Goal: Information Seeking & Learning: Learn about a topic

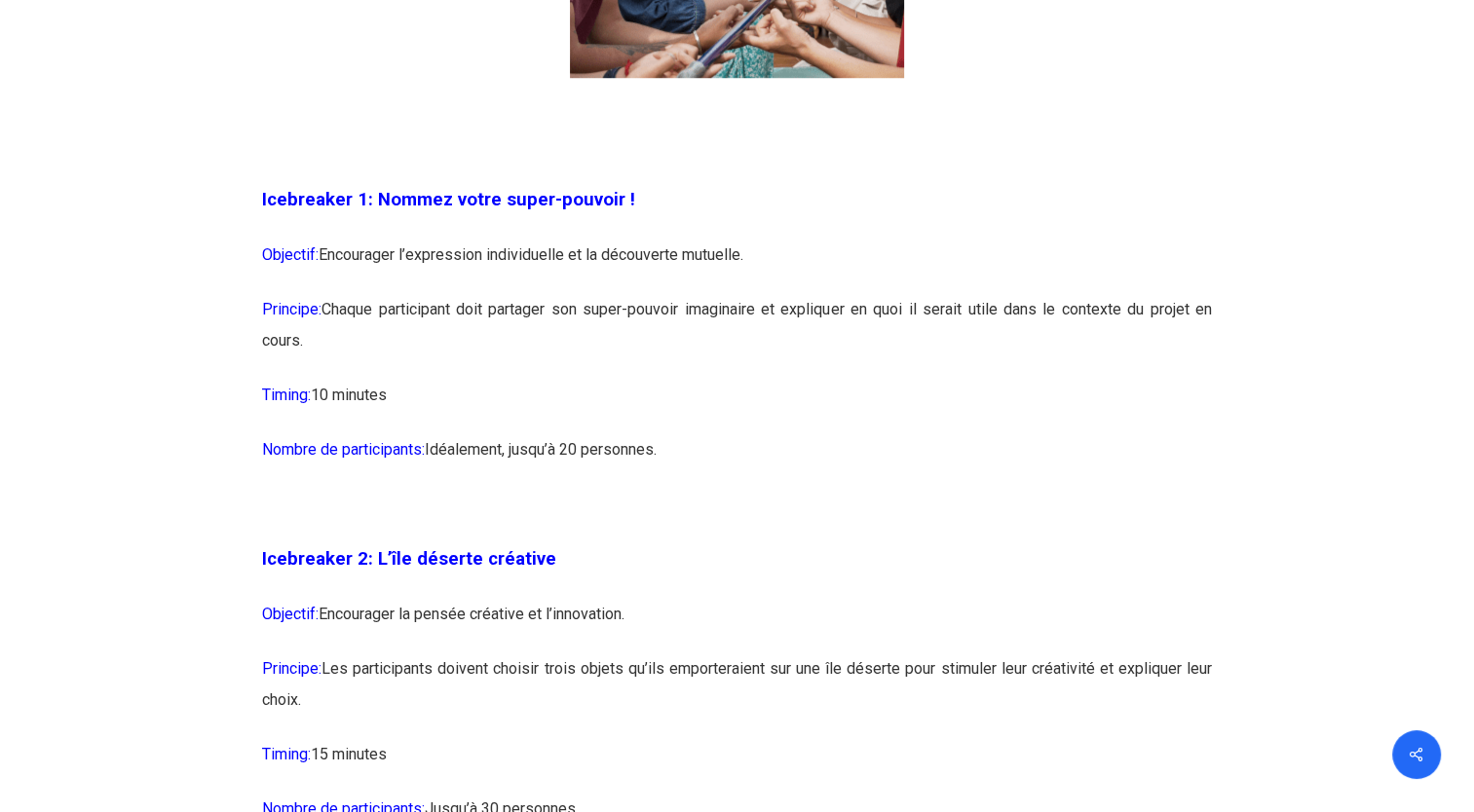
scroll to position [1949, 0]
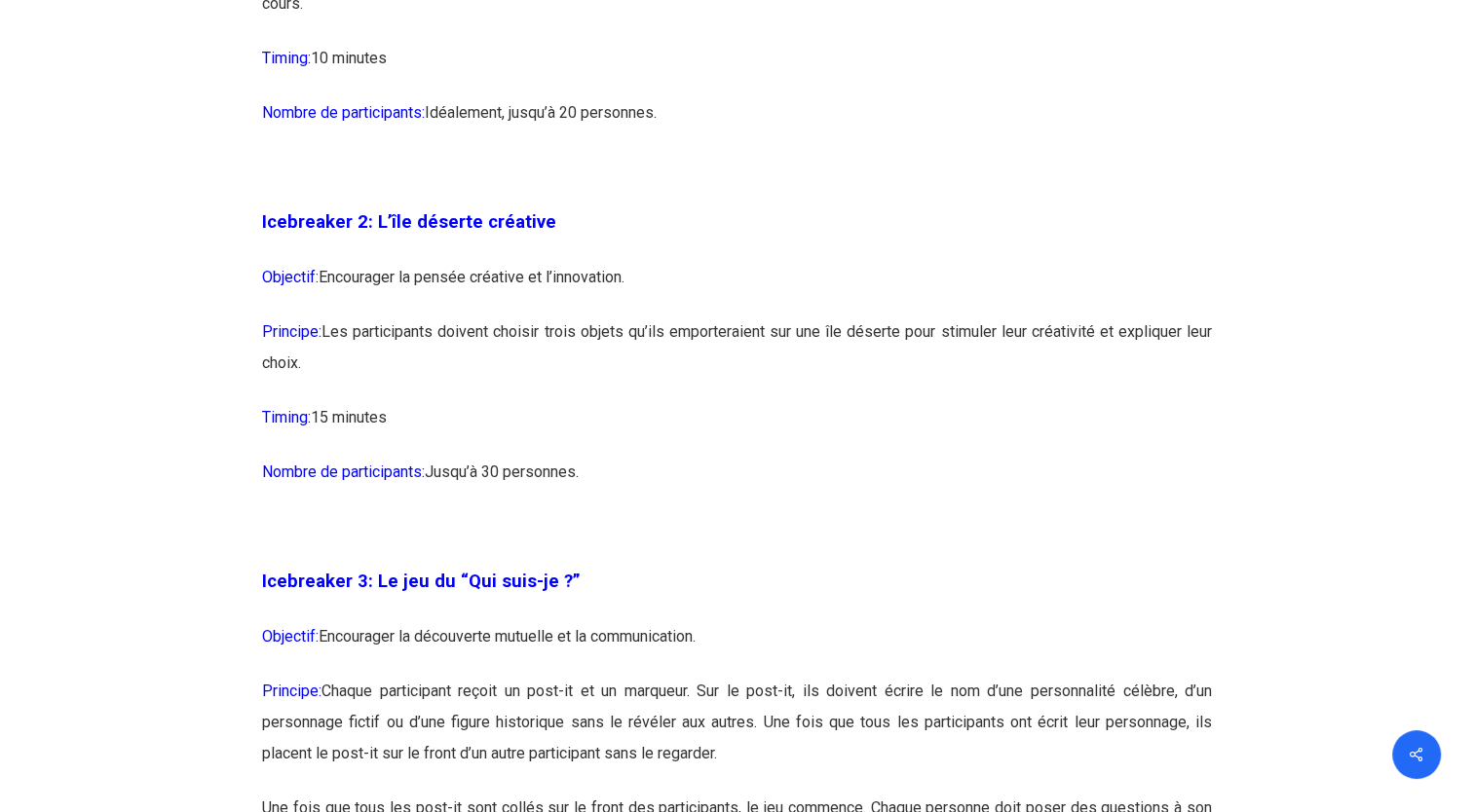
drag, startPoint x: 422, startPoint y: 326, endPoint x: 499, endPoint y: 357, distance: 83.0
click at [499, 357] on p "Principe: Les participants doivent choisir trois objets qu’ils emporteraient su…" at bounding box center [737, 360] width 950 height 86
drag, startPoint x: 499, startPoint y: 357, endPoint x: 752, endPoint y: 430, distance: 263.3
click at [752, 429] on p "Timing: 15 minutes" at bounding box center [737, 429] width 950 height 55
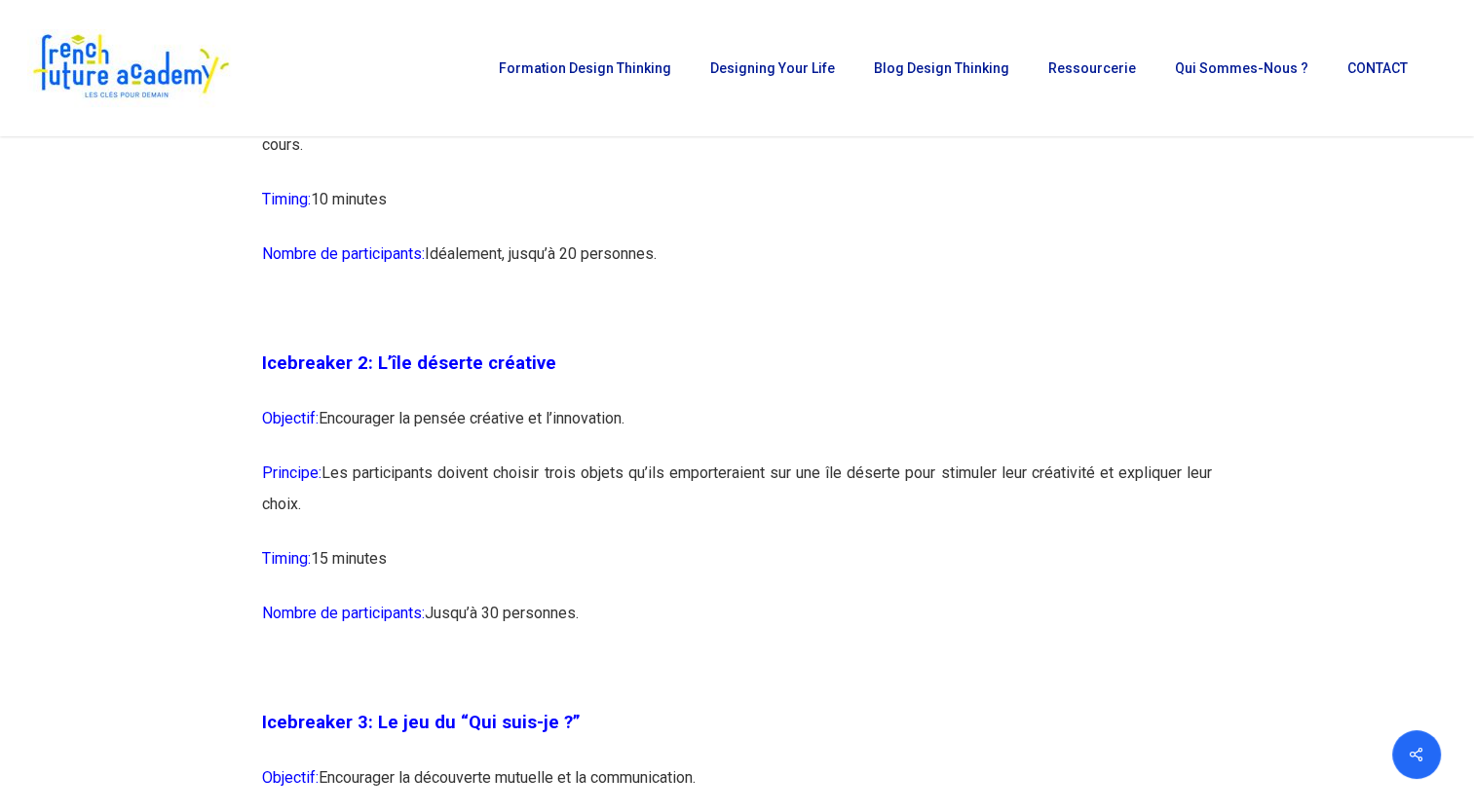
scroll to position [1558, 0]
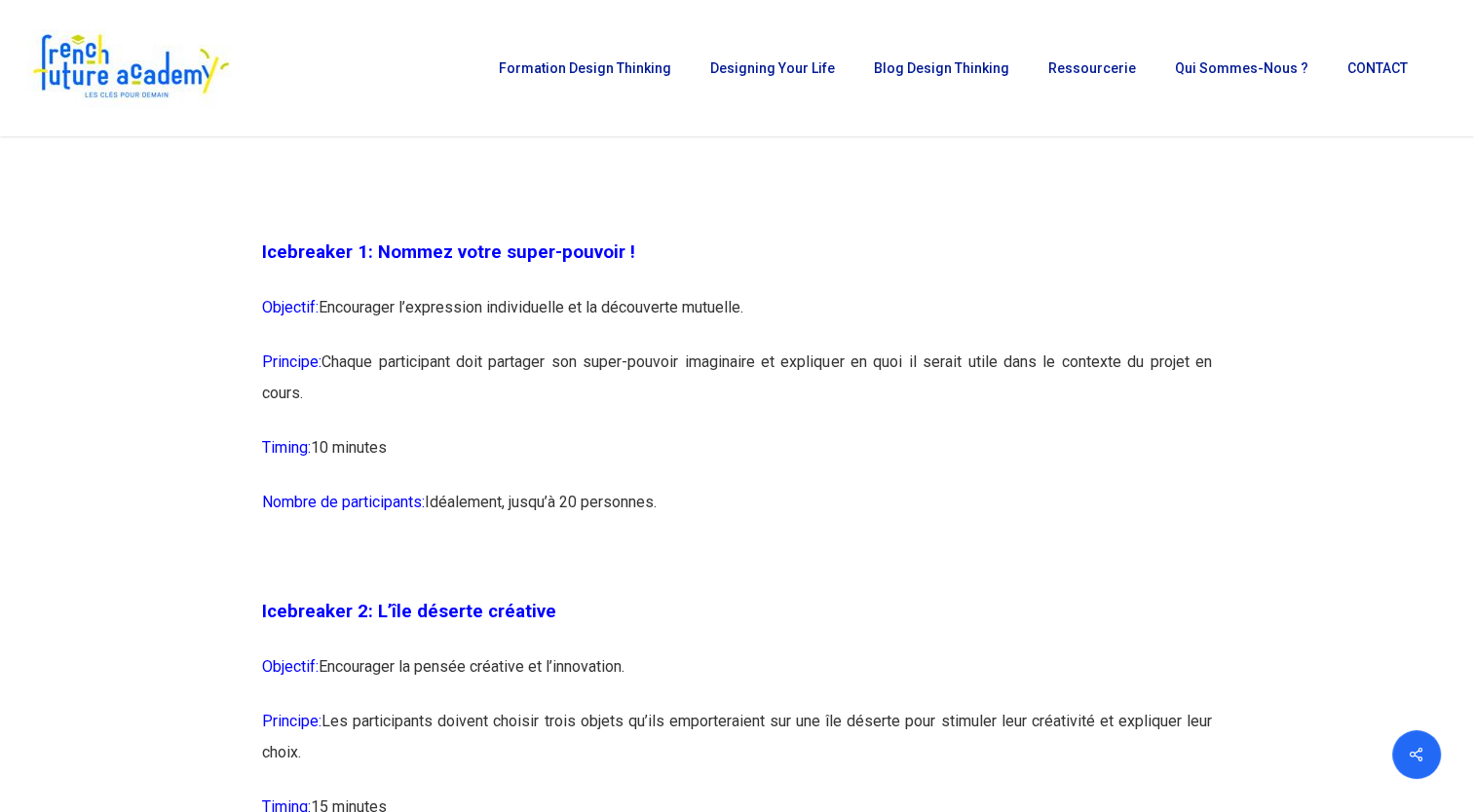
drag, startPoint x: 343, startPoint y: 300, endPoint x: 756, endPoint y: 341, distance: 415.0
click at [756, 341] on p "Objectif: Encourager l’expression individuelle et la découverte mutuelle." at bounding box center [737, 319] width 950 height 55
drag, startPoint x: 756, startPoint y: 341, endPoint x: 609, endPoint y: 343, distance: 147.0
click at [609, 343] on p "Objectif: Encourager l’expression individuelle et la découverte mutuelle." at bounding box center [737, 319] width 950 height 55
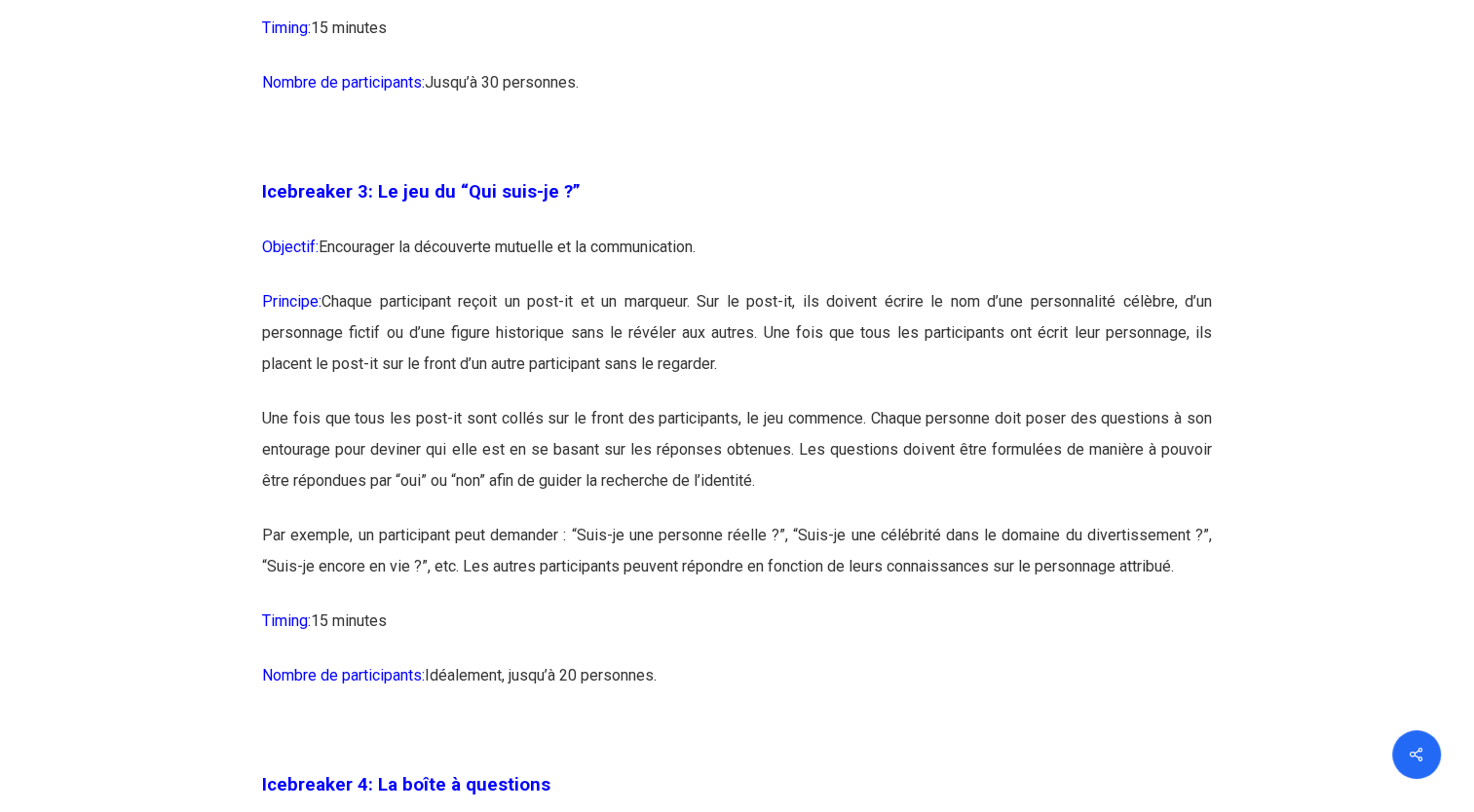
scroll to position [2435, 0]
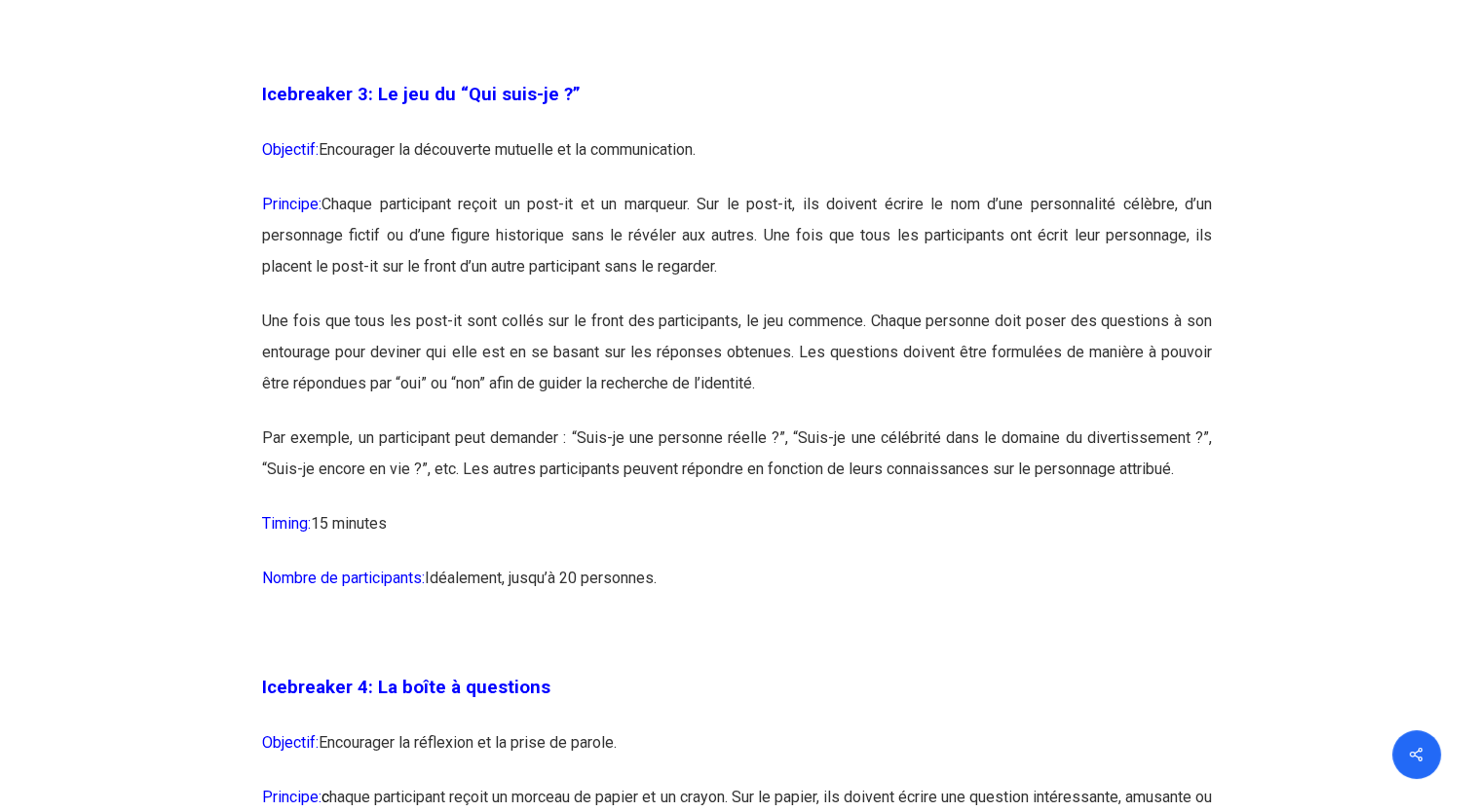
drag, startPoint x: 331, startPoint y: 203, endPoint x: 826, endPoint y: 290, distance: 502.6
click at [826, 290] on p "Principe: Chaque participant reçoit un post-it et un marqueur. Sur le post-it, …" at bounding box center [737, 247] width 950 height 117
drag, startPoint x: 826, startPoint y: 290, endPoint x: 740, endPoint y: 382, distance: 125.9
click at [740, 382] on p "Une fois que tous les post-it sont collés sur le front des participants, le jeu…" at bounding box center [737, 364] width 950 height 117
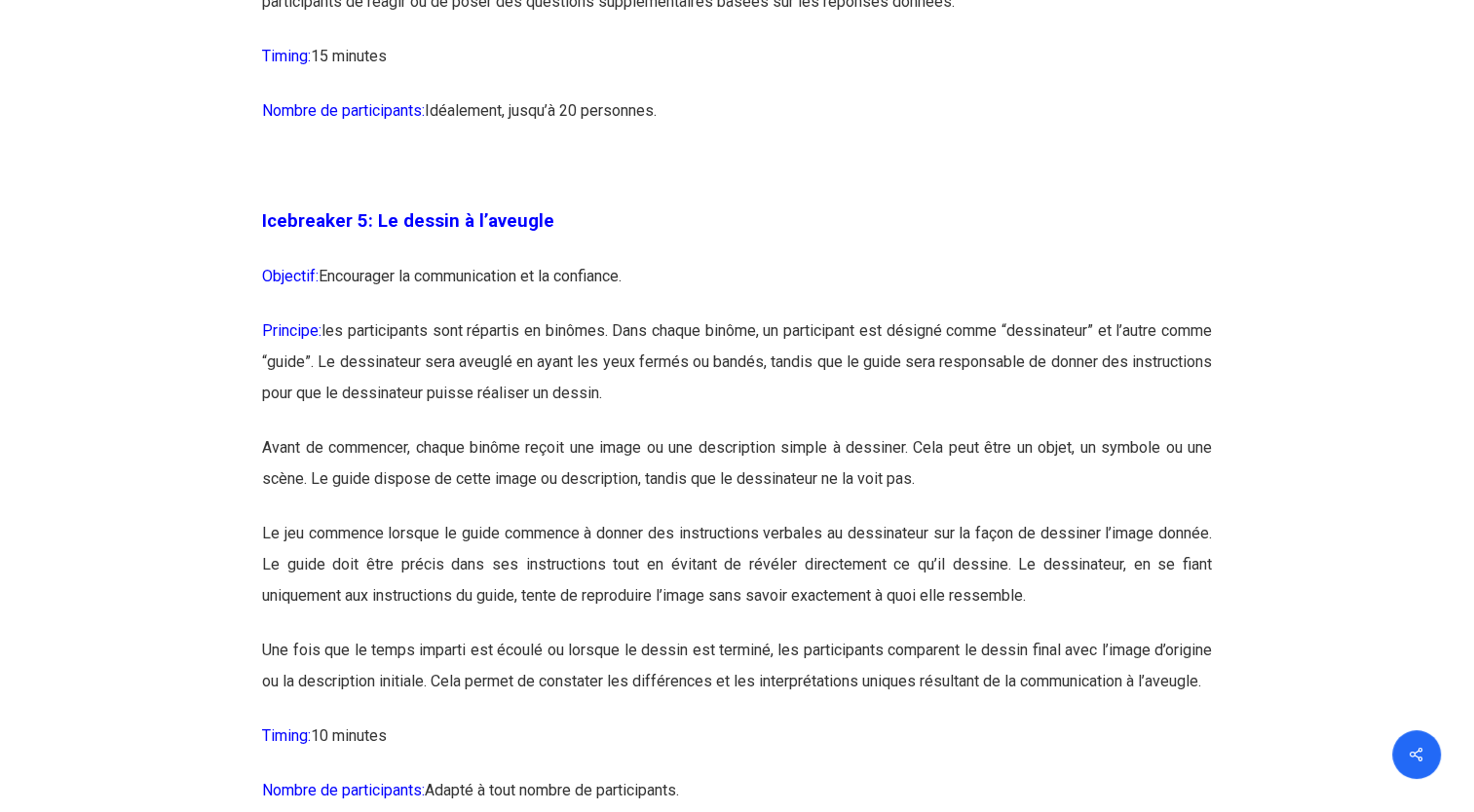
scroll to position [3507, 0]
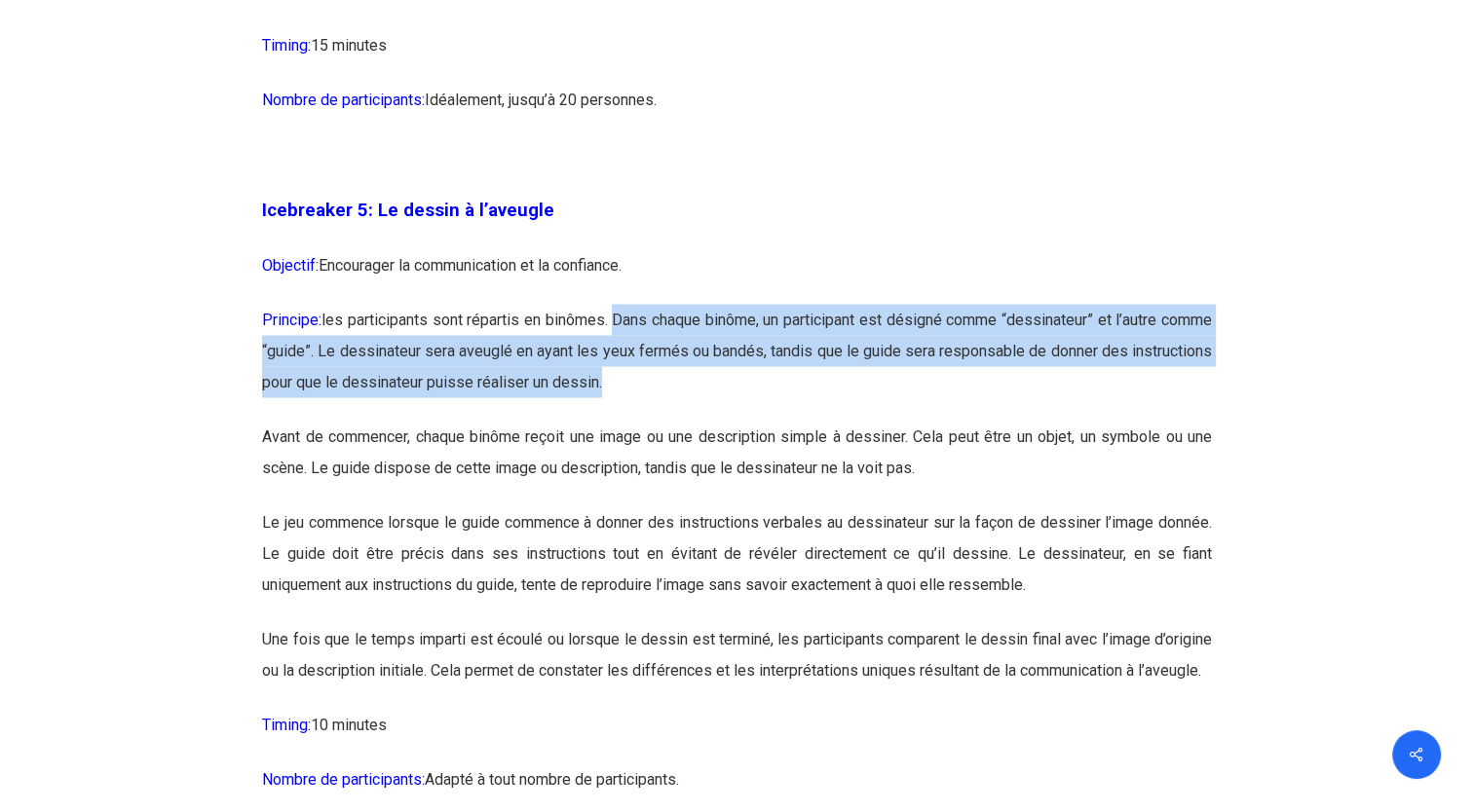
drag, startPoint x: 636, startPoint y: 312, endPoint x: 708, endPoint y: 373, distance: 94.4
click at [708, 373] on p "Principe: les participants sont répartis en binômes. Dans chaque binôme, un par…" at bounding box center [737, 362] width 950 height 117
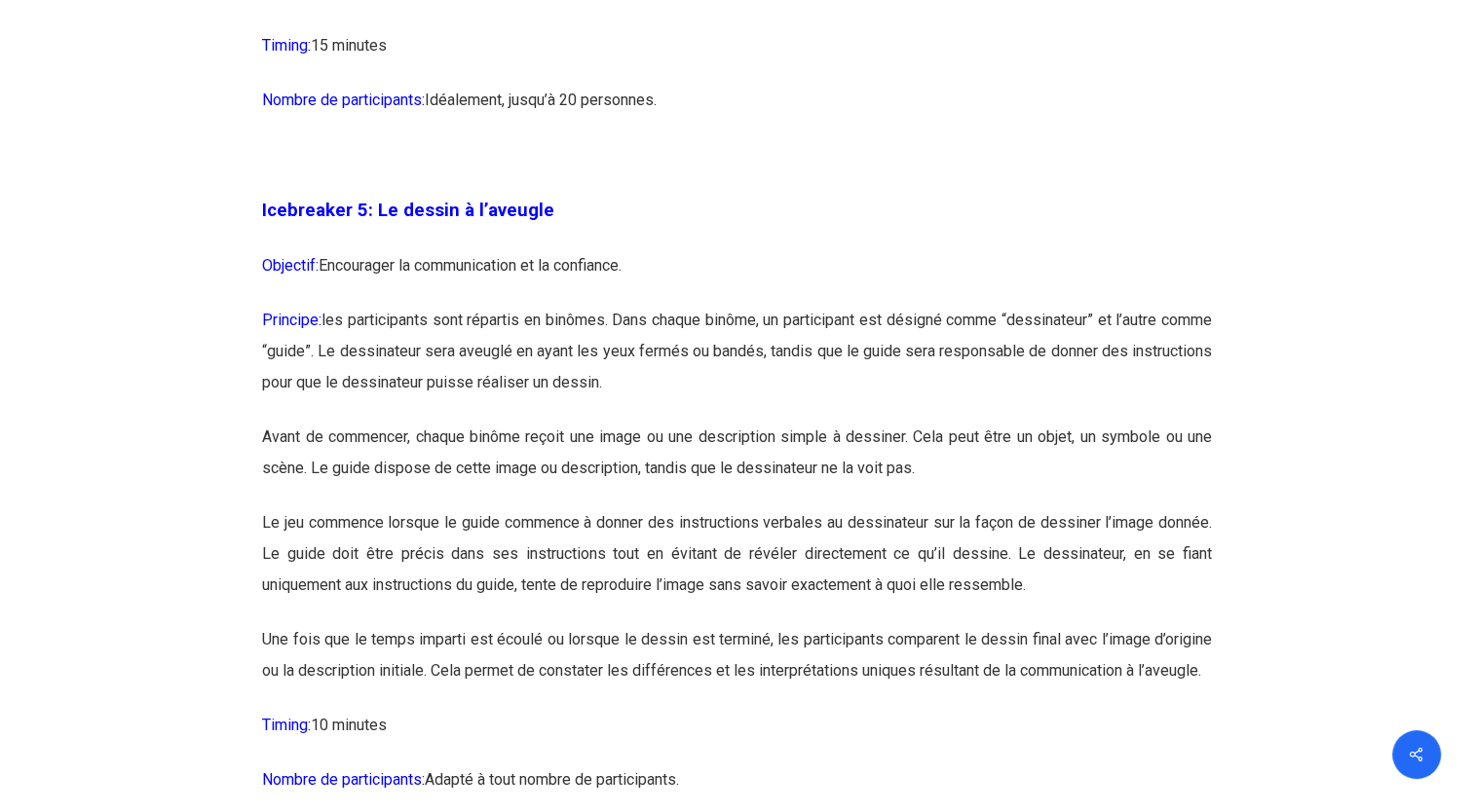
drag, startPoint x: 708, startPoint y: 373, endPoint x: 448, endPoint y: 440, distance: 268.5
click at [448, 440] on p "Avant de commencer, chaque binôme reçoit une image ou une description simple à …" at bounding box center [737, 463] width 950 height 86
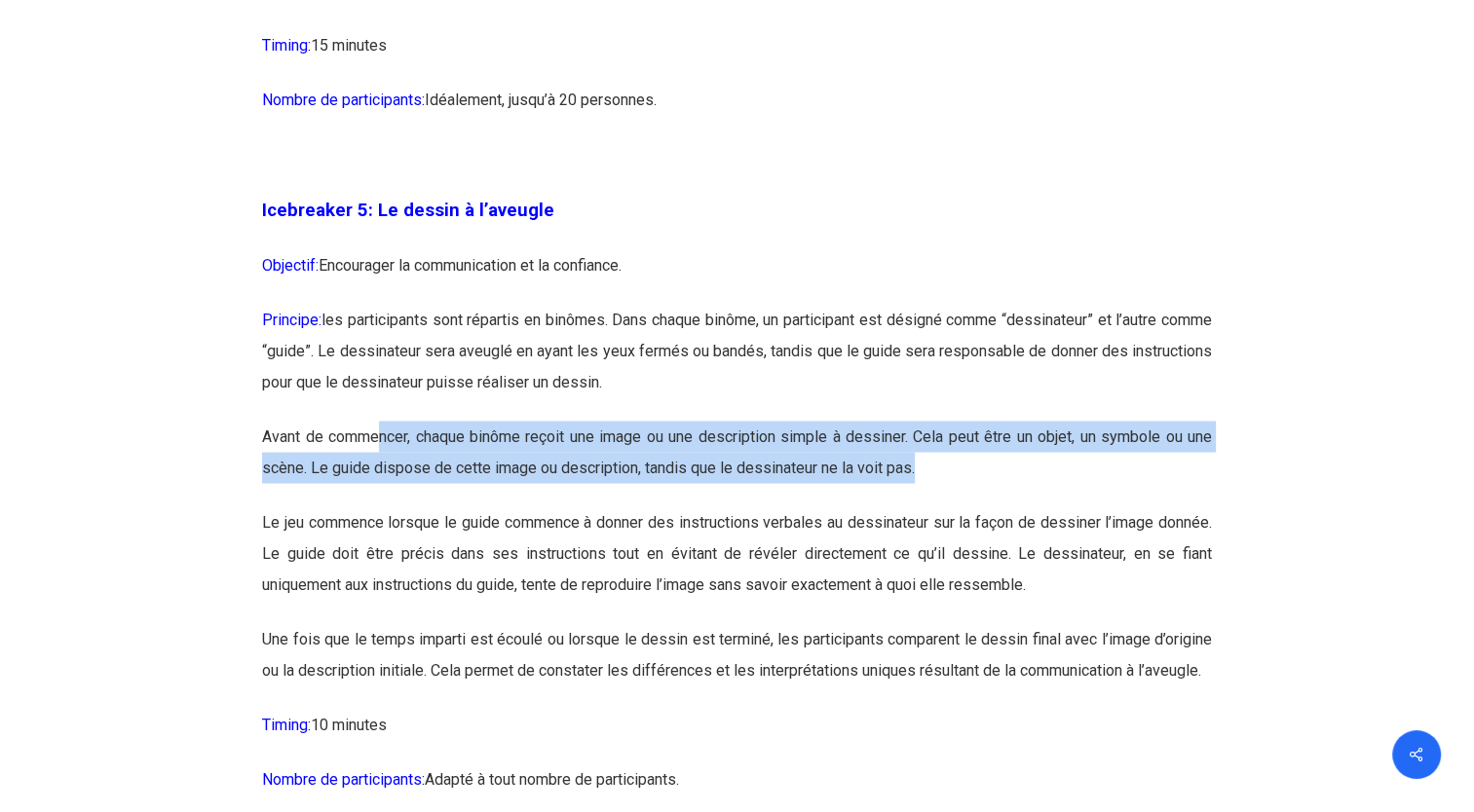
drag, startPoint x: 394, startPoint y: 426, endPoint x: 1029, endPoint y: 490, distance: 638.2
click at [1029, 490] on p "Avant de commencer, chaque binôme reçoit une image ou une description simple à …" at bounding box center [737, 463] width 950 height 86
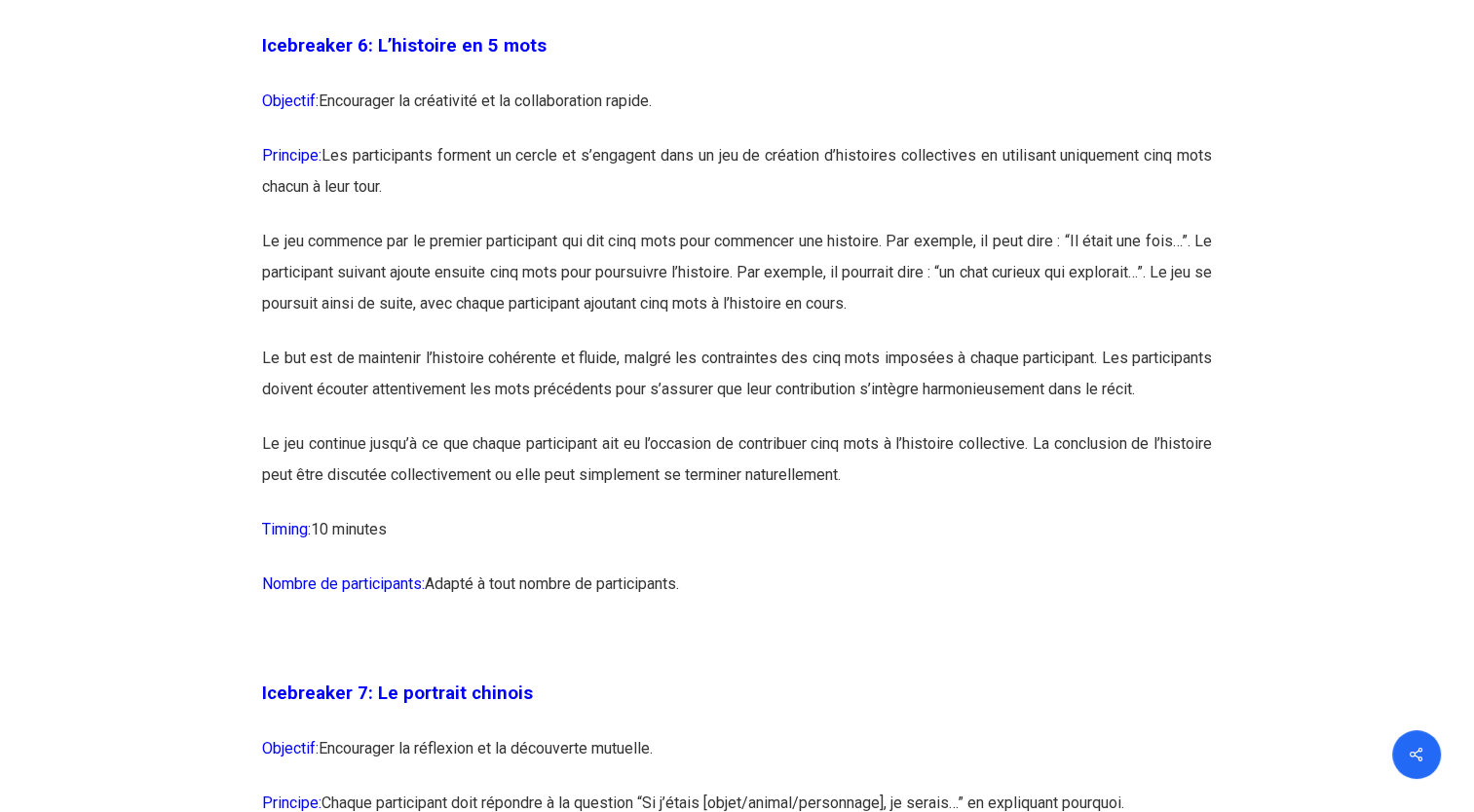
scroll to position [4384, 0]
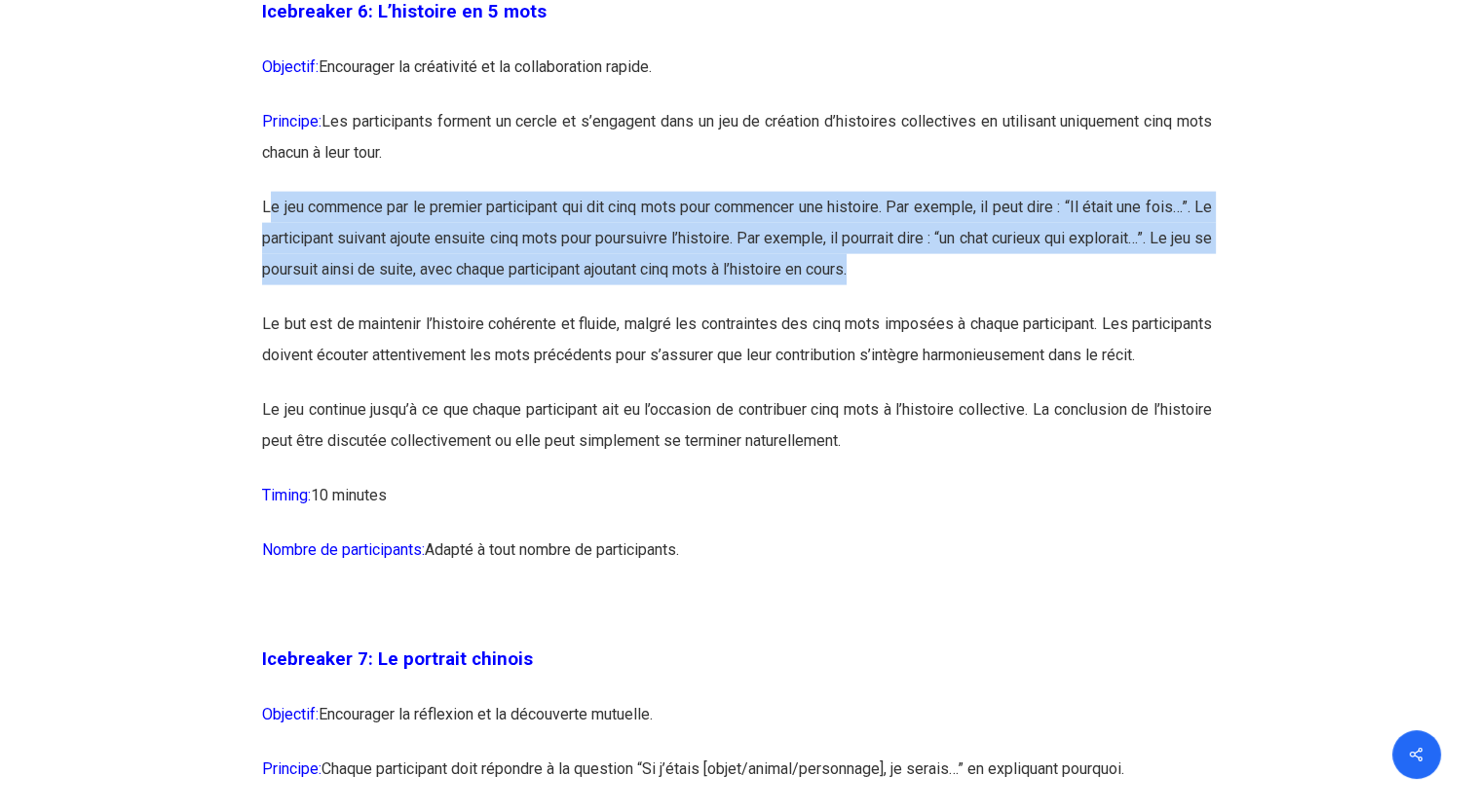
drag, startPoint x: 268, startPoint y: 232, endPoint x: 954, endPoint y: 312, distance: 690.6
click at [954, 309] on p "Le jeu commence par le premier participant qui dit cinq mots pour commencer une…" at bounding box center [737, 250] width 950 height 117
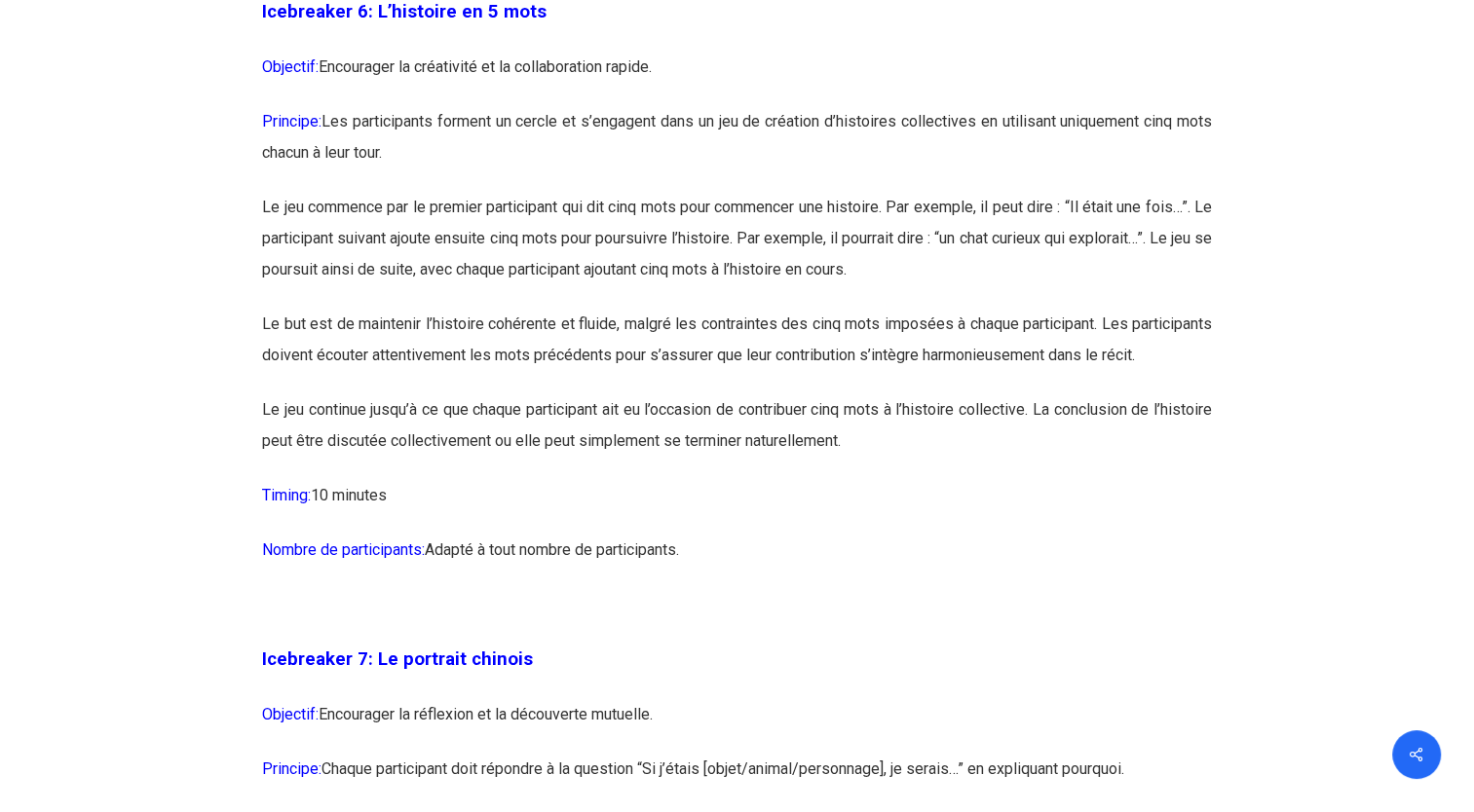
drag, startPoint x: 954, startPoint y: 312, endPoint x: 908, endPoint y: 415, distance: 112.8
click at [908, 395] on p "Le but est de maintenir l’histoire cohérente et fluide, malgré les contraintes …" at bounding box center [737, 352] width 950 height 86
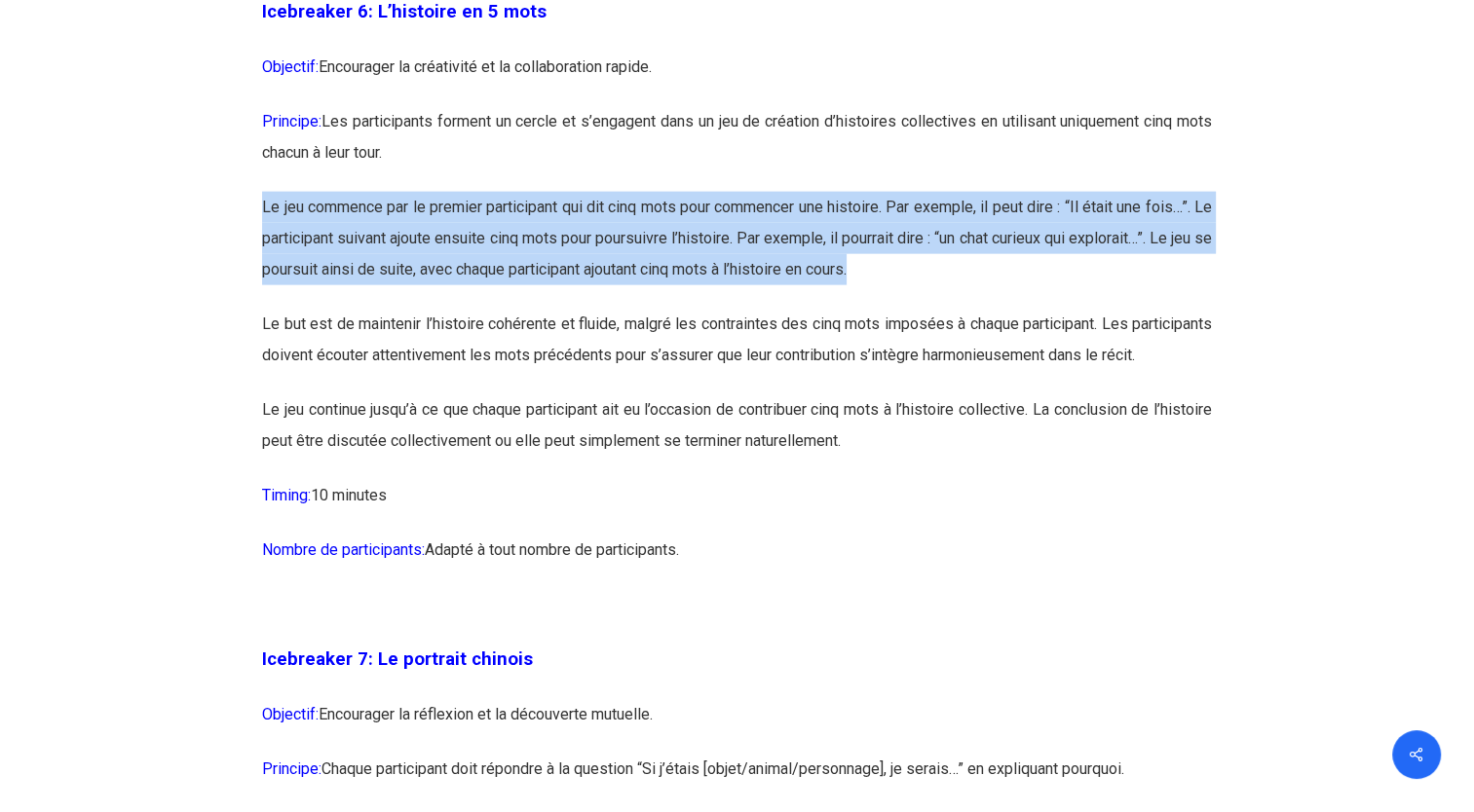
drag, startPoint x: 264, startPoint y: 232, endPoint x: 988, endPoint y: 311, distance: 728.3
click at [988, 309] on p "Le jeu commence par le premier participant qui dit cinq mots pour commencer une…" at bounding box center [737, 250] width 950 height 117
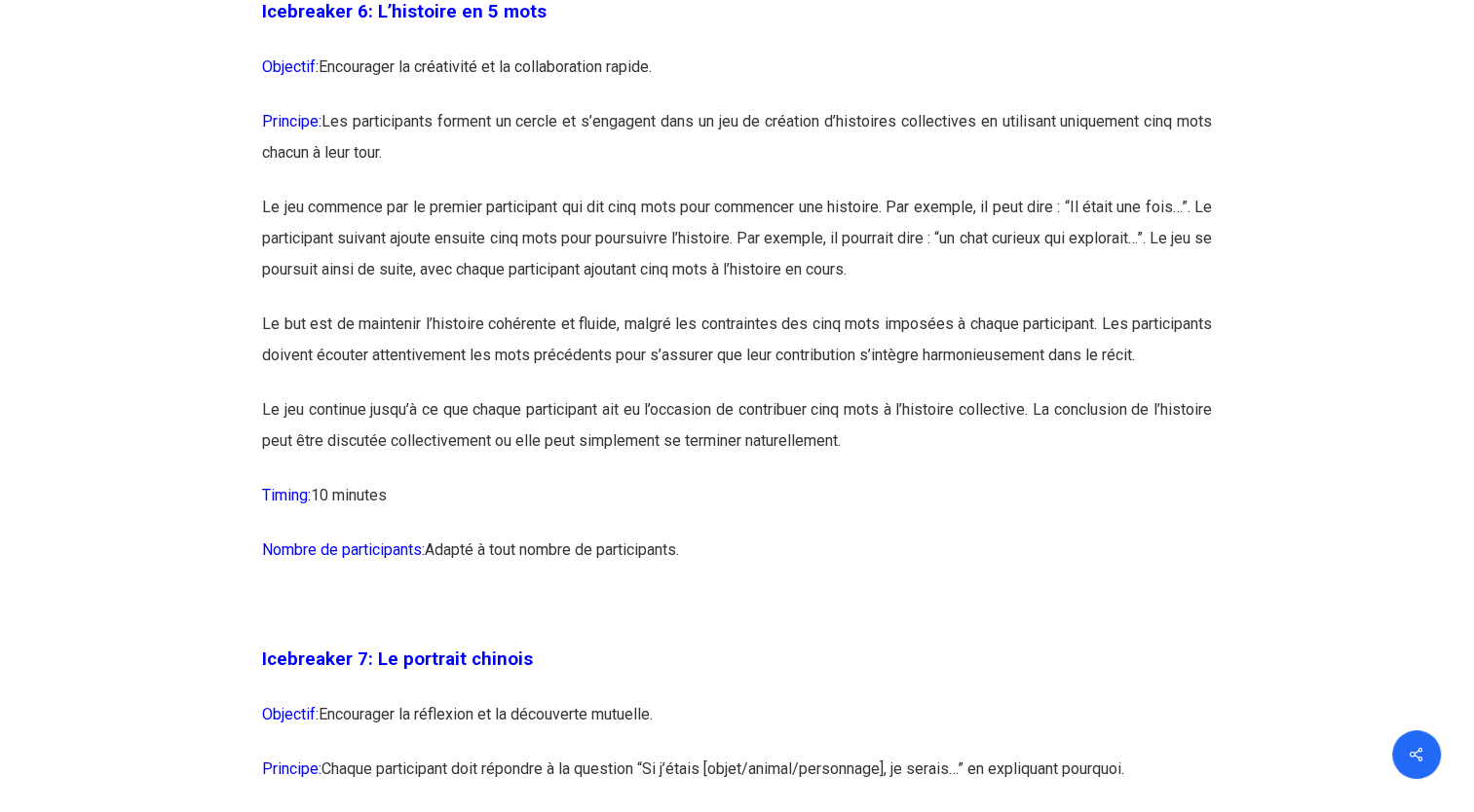
drag, startPoint x: 988, startPoint y: 311, endPoint x: 920, endPoint y: 406, distance: 116.8
click at [920, 395] on p "Le but est de maintenir l’histoire cohérente et fluide, malgré les contraintes …" at bounding box center [737, 352] width 950 height 86
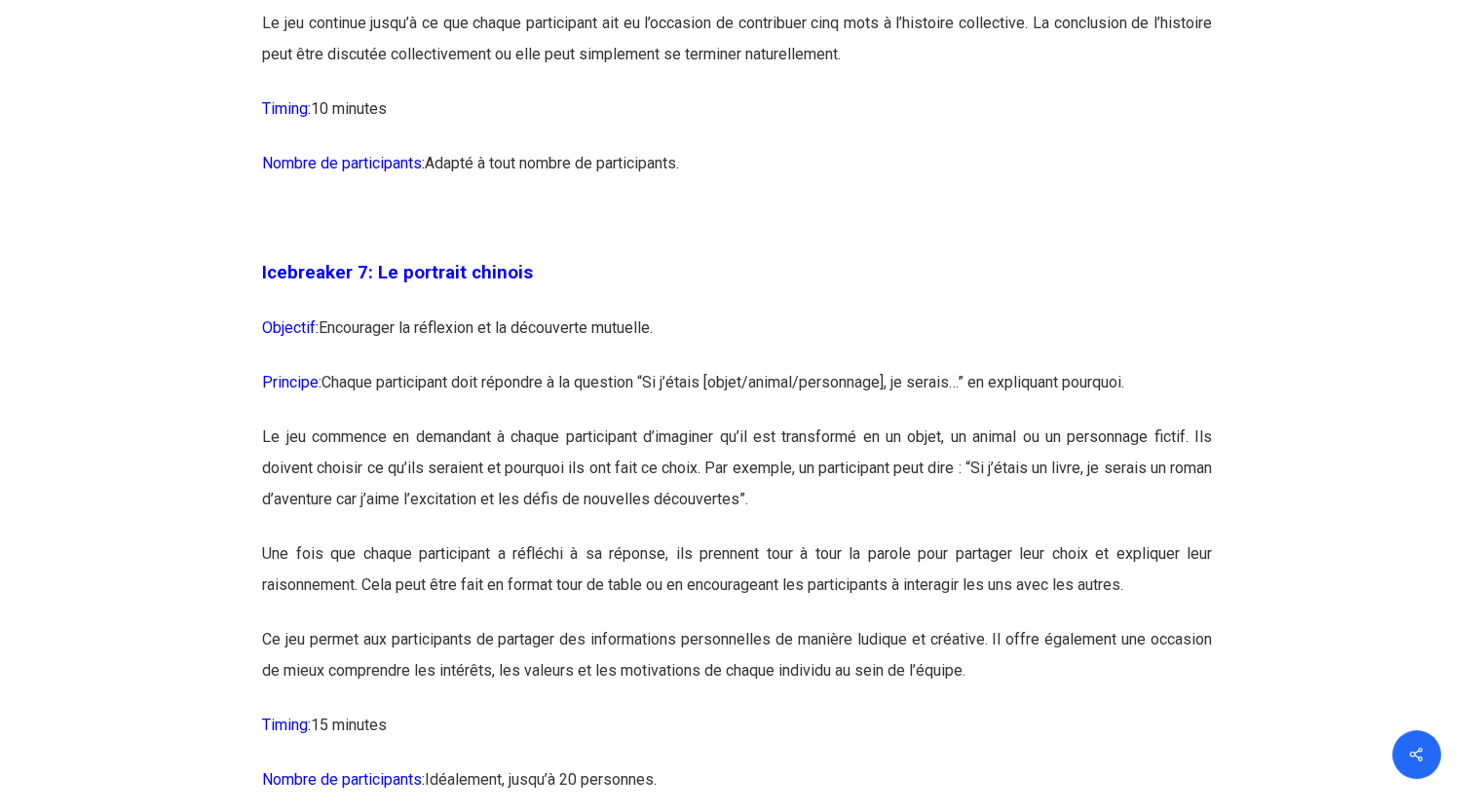
scroll to position [5066, 0]
